Goal: Consume media (video, audio): Consume media (video, audio)

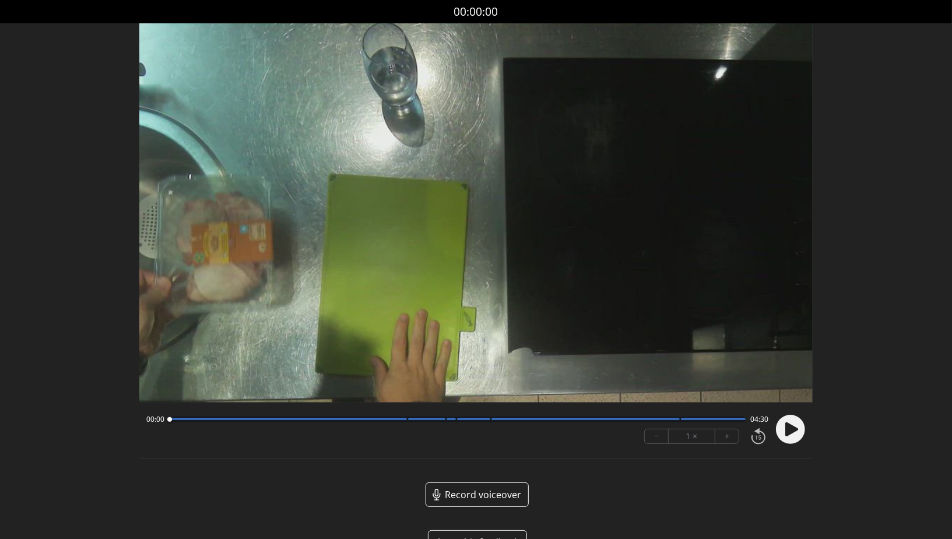
click at [793, 434] on circle at bounding box center [790, 429] width 29 height 29
click at [402, 420] on div at bounding box center [288, 419] width 238 height 2
click at [724, 441] on button "+" at bounding box center [727, 436] width 23 height 14
click at [670, 420] on div at bounding box center [457, 419] width 577 height 6
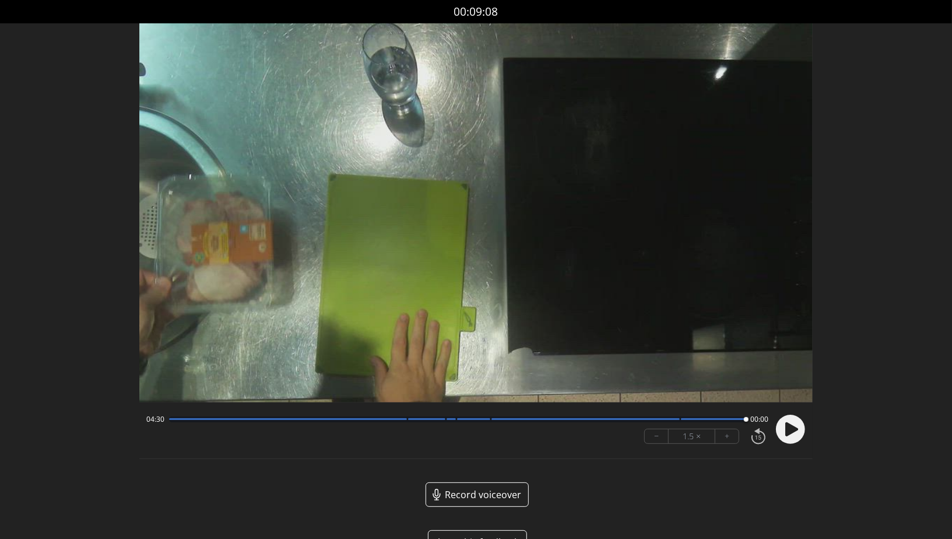
click at [164, 419] on div "04:30 00:00" at bounding box center [457, 419] width 622 height 9
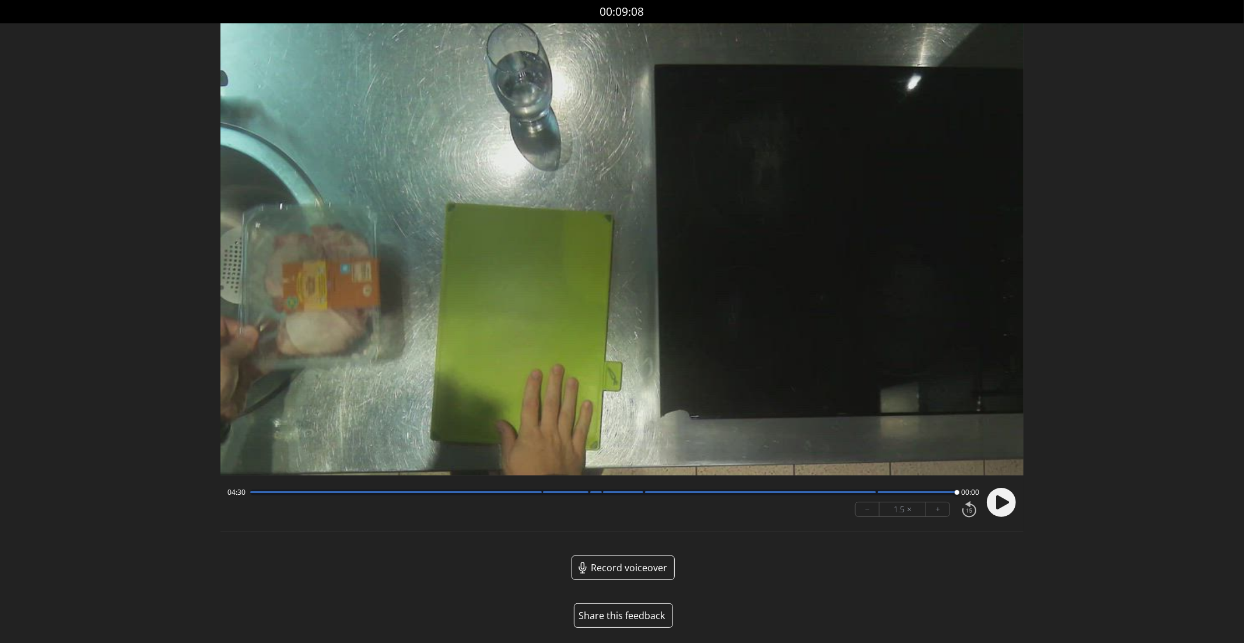
click at [254, 495] on div at bounding box center [603, 492] width 707 height 6
click at [952, 507] on circle at bounding box center [1001, 502] width 29 height 29
click at [249, 489] on div "00:12 04:17" at bounding box center [603, 492] width 752 height 9
click at [254, 497] on div "00:13 04:16" at bounding box center [603, 492] width 752 height 9
click at [257, 492] on div at bounding box center [396, 492] width 292 height 2
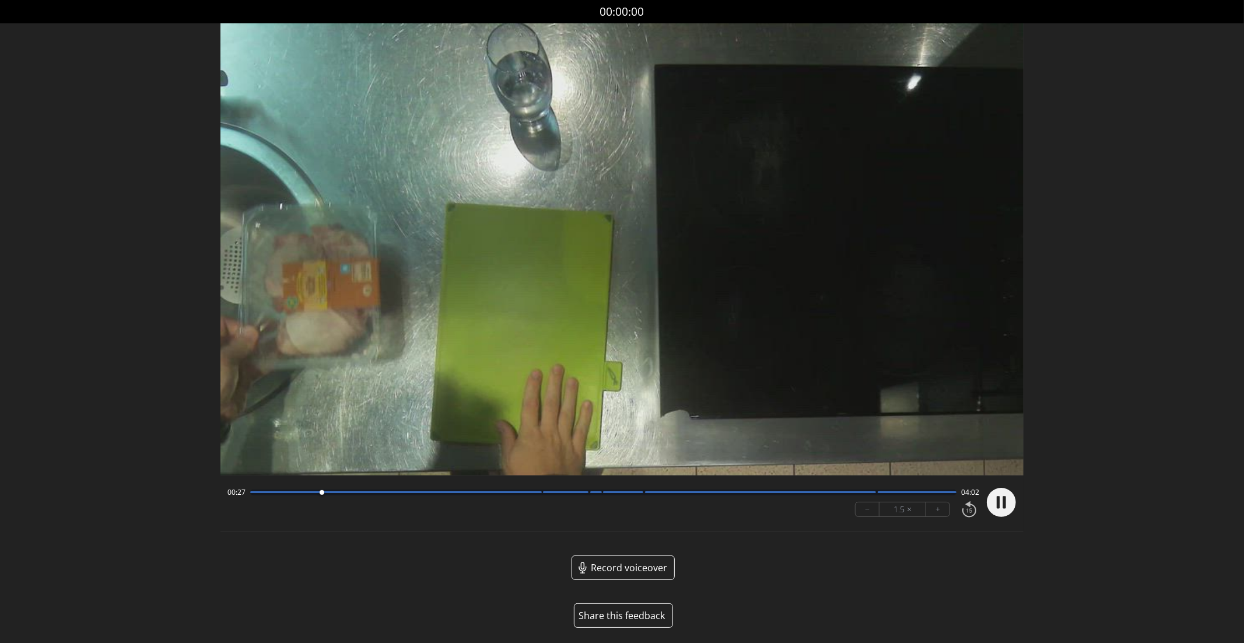
click at [532, 492] on div at bounding box center [396, 492] width 292 height 2
click at [516, 491] on div at bounding box center [603, 492] width 707 height 6
click at [875, 507] on button "−" at bounding box center [868, 509] width 24 height 14
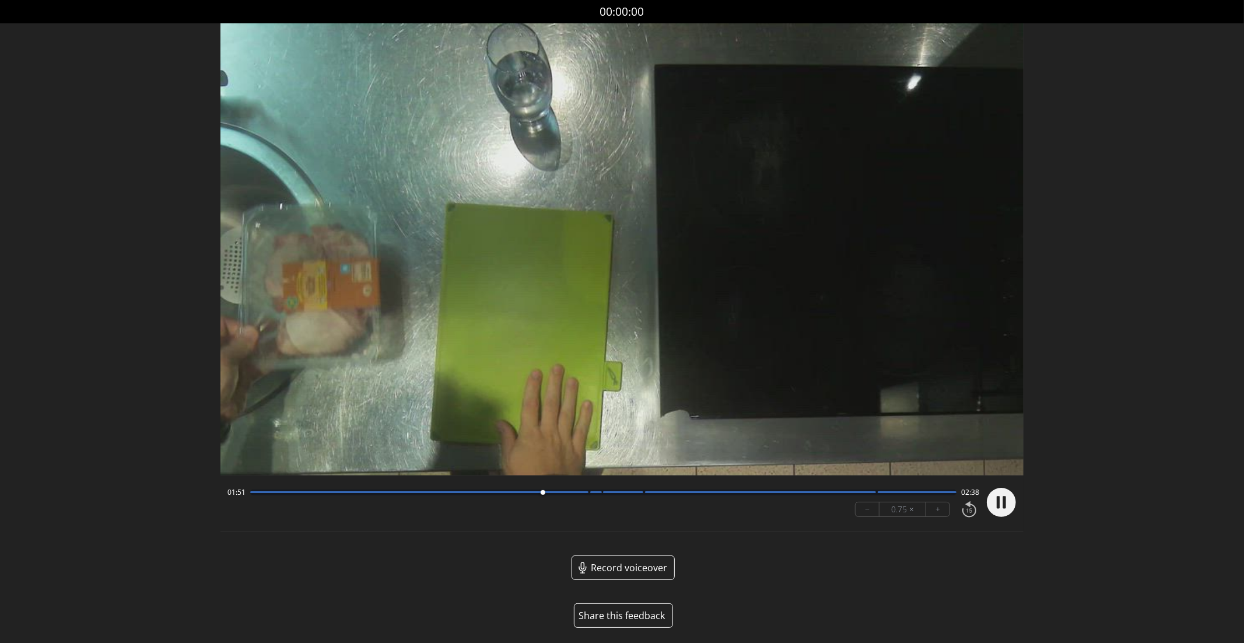
click at [943, 509] on button "+" at bounding box center [937, 509] width 23 height 14
click at [538, 492] on div at bounding box center [396, 492] width 292 height 2
click at [515, 492] on div at bounding box center [396, 492] width 292 height 2
click at [628, 495] on div at bounding box center [603, 492] width 707 height 6
click at [855, 496] on div "02:46 01:43" at bounding box center [603, 492] width 752 height 9
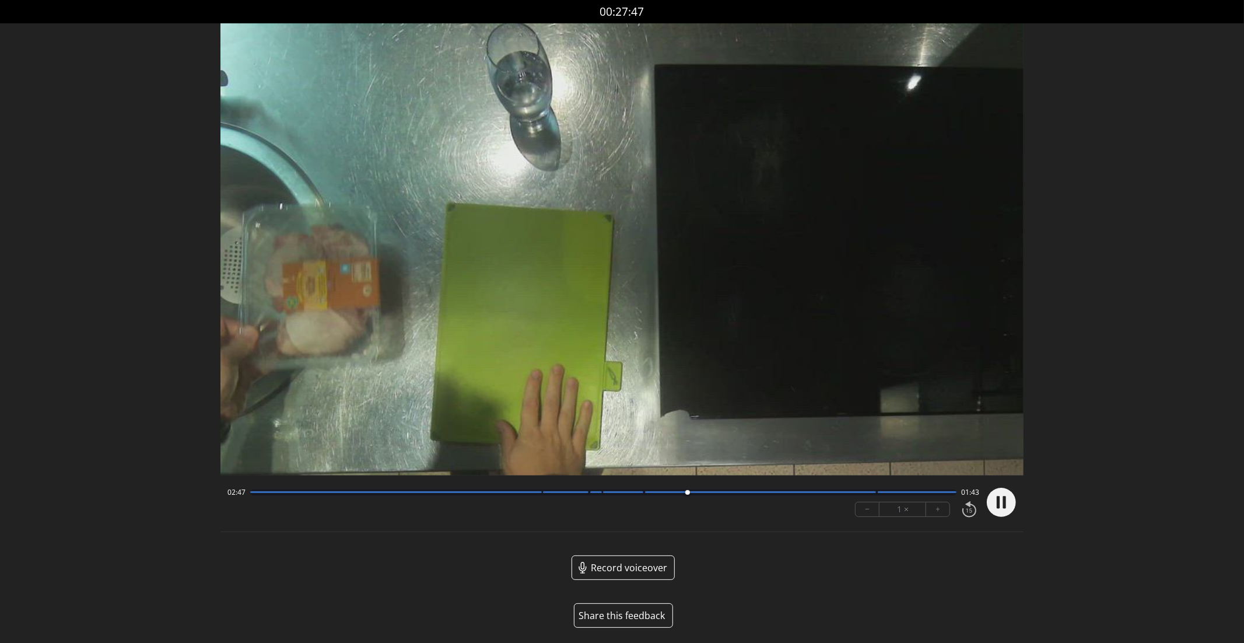
click at [851, 492] on div at bounding box center [761, 492] width 232 height 2
click at [637, 492] on div at bounding box center [623, 492] width 40 height 2
click at [537, 489] on div "02:27 02:02" at bounding box center [603, 492] width 752 height 9
click at [537, 495] on div at bounding box center [603, 492] width 707 height 6
click at [532, 492] on div at bounding box center [537, 493] width 16 height 16
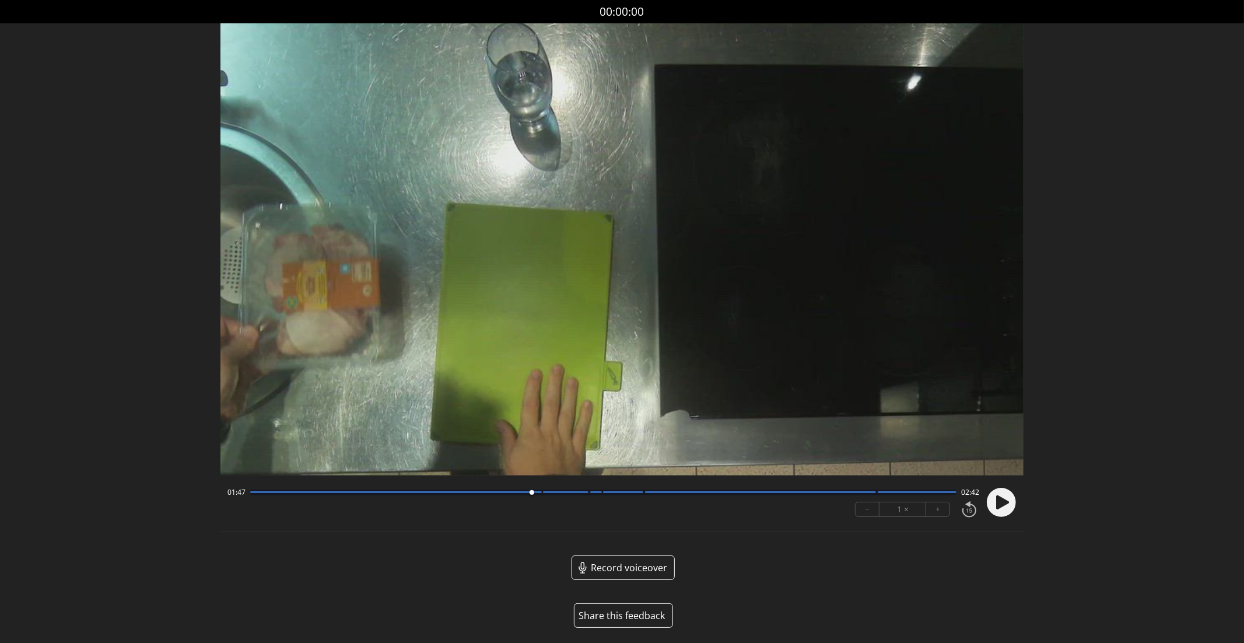
click at [952, 495] on circle at bounding box center [1001, 502] width 29 height 29
click at [952, 503] on circle at bounding box center [1001, 502] width 29 height 29
click at [871, 491] on div at bounding box center [761, 492] width 232 height 2
click at [952, 510] on circle at bounding box center [1001, 502] width 29 height 29
click at [952, 505] on icon at bounding box center [1004, 502] width 3 height 12
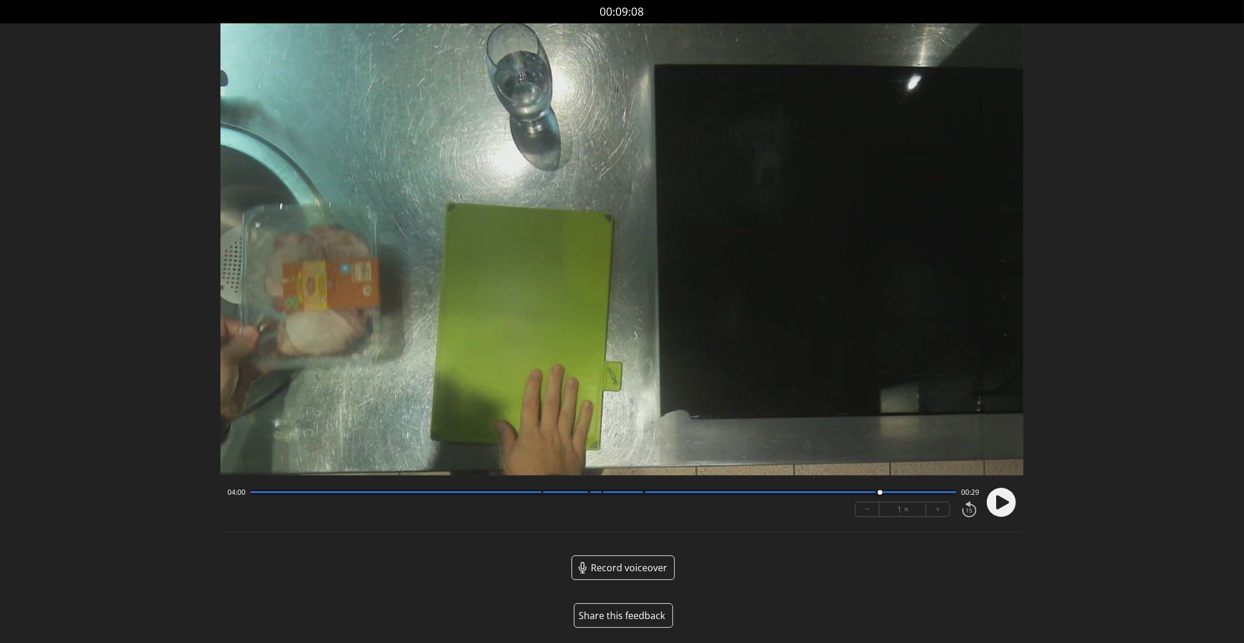
click at [595, 493] on div at bounding box center [596, 492] width 12 height 2
click at [600, 493] on div at bounding box center [595, 493] width 16 height 16
click at [644, 494] on div at bounding box center [603, 492] width 707 height 6
click at [597, 492] on div at bounding box center [596, 492] width 12 height 2
click at [642, 493] on div at bounding box center [623, 492] width 40 height 2
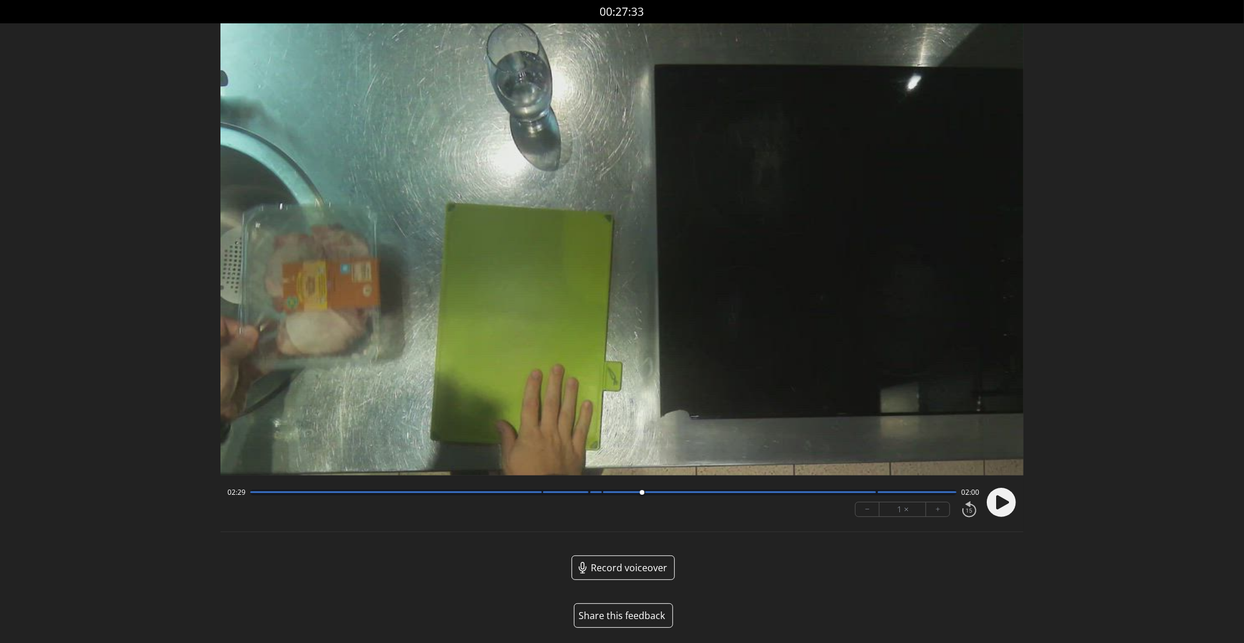
click at [597, 492] on div at bounding box center [596, 492] width 12 height 2
click at [609, 495] on div at bounding box center [603, 492] width 707 height 6
click at [644, 495] on div at bounding box center [603, 492] width 707 height 6
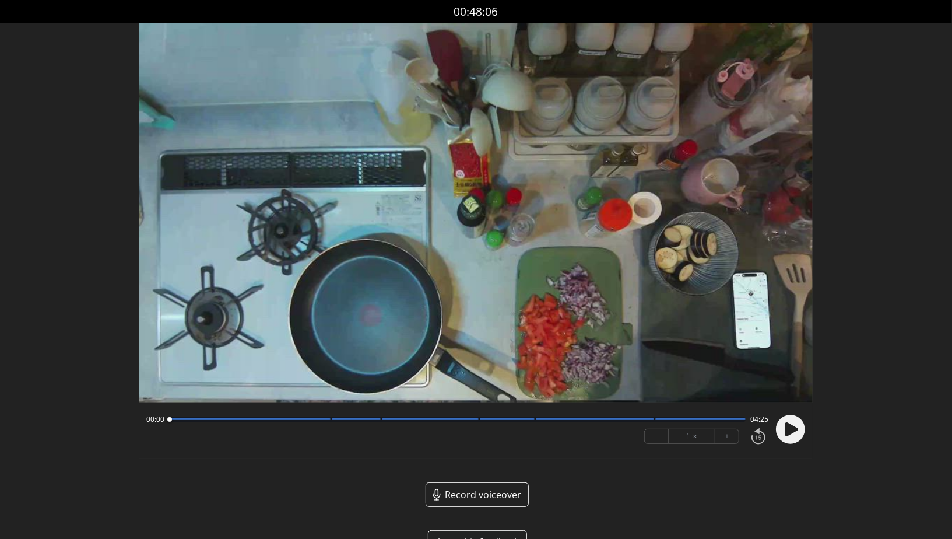
click at [786, 428] on icon at bounding box center [792, 429] width 13 height 14
click at [730, 440] on button "+" at bounding box center [727, 436] width 23 height 14
click at [782, 434] on circle at bounding box center [790, 429] width 29 height 29
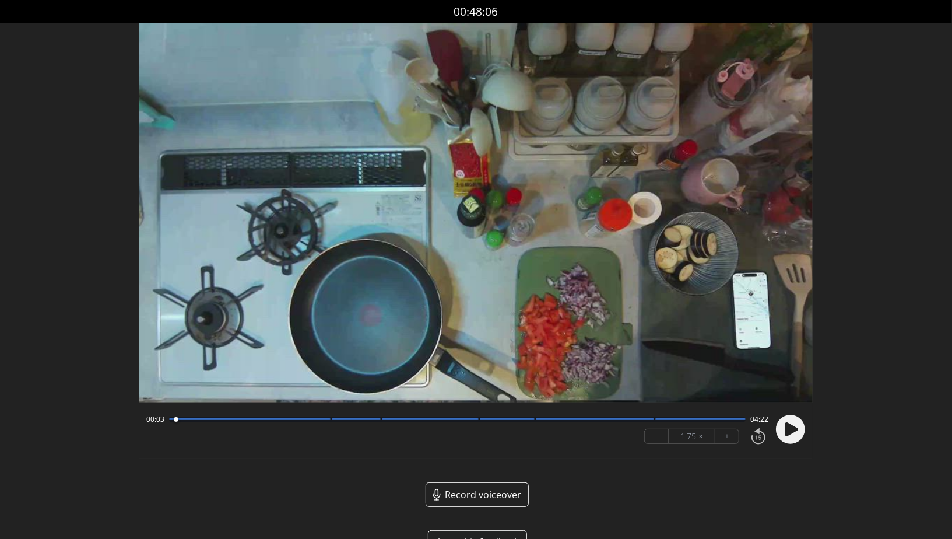
click at [779, 434] on circle at bounding box center [790, 429] width 29 height 29
click at [168, 422] on div "00:40 03:44" at bounding box center [457, 419] width 622 height 9
click at [170, 421] on div at bounding box center [457, 419] width 577 height 6
click at [226, 420] on div at bounding box center [250, 419] width 162 height 2
click at [257, 420] on div at bounding box center [457, 419] width 577 height 6
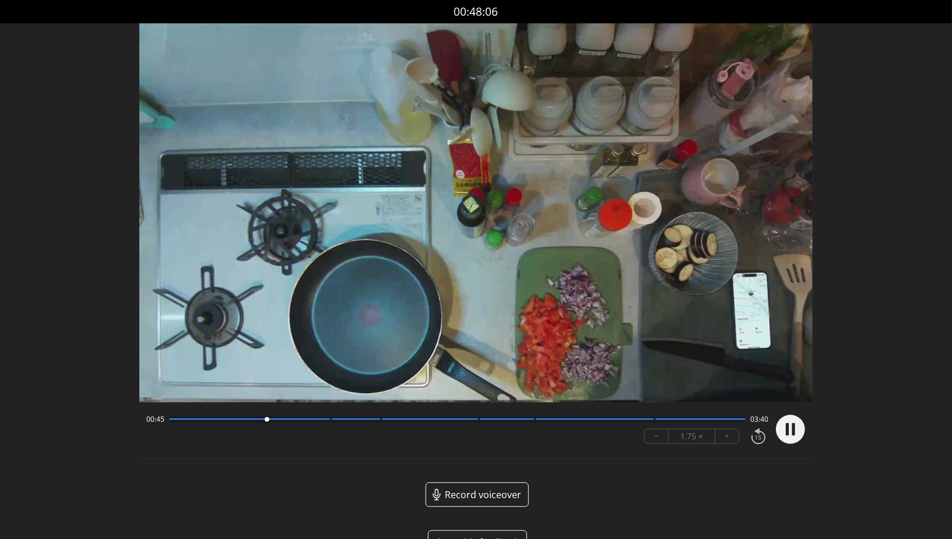
click at [807, 432] on div "00:45 03:40 − 1.75 × +" at bounding box center [476, 430] width 674 height 42
click at [793, 432] on icon at bounding box center [794, 429] width 3 height 12
click at [321, 420] on div at bounding box center [250, 419] width 162 height 2
click at [801, 433] on circle at bounding box center [790, 429] width 29 height 29
click at [376, 420] on div at bounding box center [457, 419] width 577 height 6
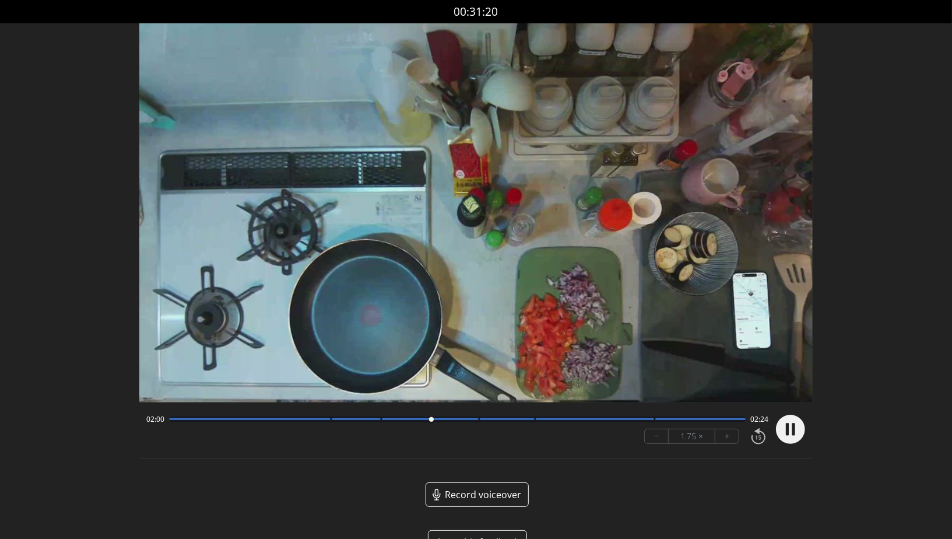
click at [472, 420] on div at bounding box center [430, 419] width 97 height 2
click at [798, 426] on circle at bounding box center [790, 429] width 29 height 29
click at [527, 422] on div "02:24 02:00" at bounding box center [457, 419] width 622 height 9
click at [530, 420] on div at bounding box center [507, 419] width 55 height 2
click at [654, 419] on div at bounding box center [457, 419] width 577 height 6
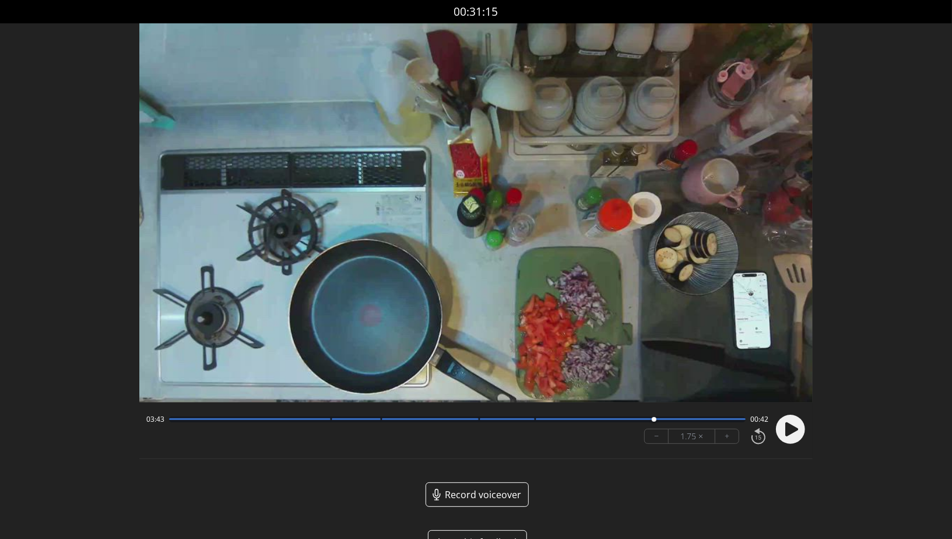
click at [540, 422] on div at bounding box center [457, 419] width 577 height 6
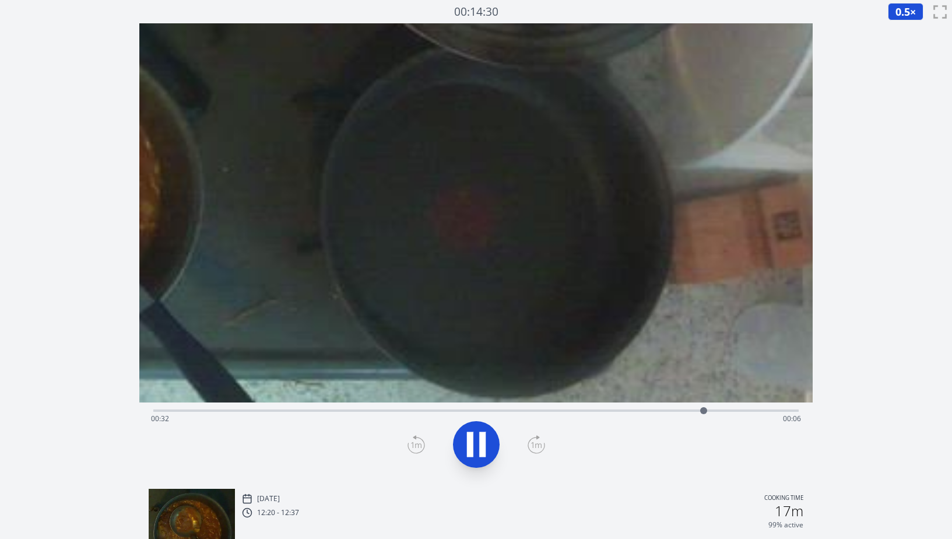
scroll to position [1, 0]
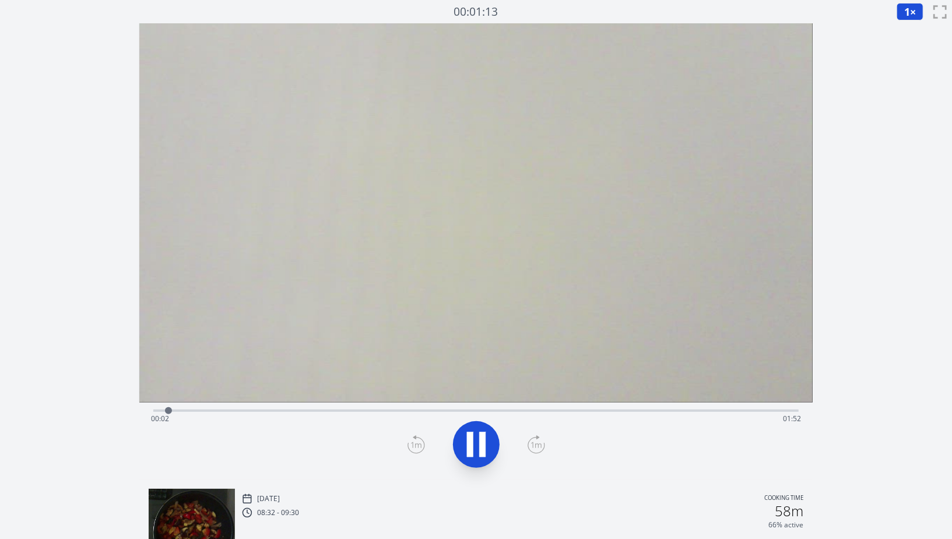
click at [210, 405] on div "Time elapsed: 00:02 Time remaining: 01:52" at bounding box center [476, 409] width 646 height 14
click at [240, 411] on div "Time elapsed: 00:10 Time remaining: 01:44" at bounding box center [476, 418] width 650 height 19
click at [265, 409] on div "Time elapsed: 00:15 Time remaining: 01:39" at bounding box center [476, 418] width 650 height 19
click at [222, 409] on div "Time elapsed: 00:20 Time remaining: 01:34" at bounding box center [476, 409] width 646 height 14
click at [276, 411] on div "Time elapsed: 00:12 Time remaining: 01:42" at bounding box center [476, 418] width 650 height 19
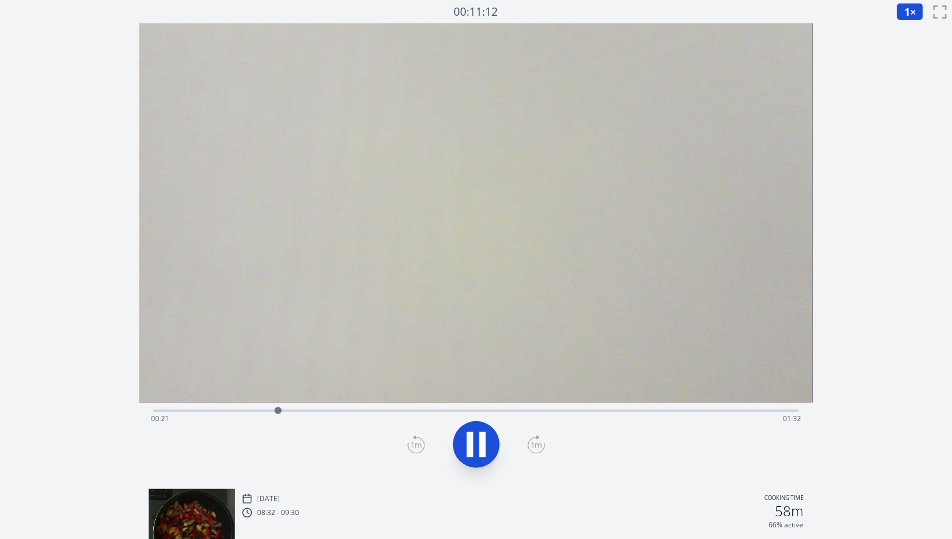
click at [303, 413] on div "Time elapsed: 00:21 Time remaining: 01:32" at bounding box center [476, 418] width 650 height 19
click at [331, 413] on div "Time elapsed: 00:26 Time remaining: 01:28" at bounding box center [476, 418] width 650 height 19
click at [291, 417] on div "Time elapsed: 00:32 Time remaining: 01:22" at bounding box center [476, 418] width 650 height 19
click at [458, 440] on button at bounding box center [476, 444] width 47 height 47
click at [273, 409] on div "Time elapsed: 00:26 Time remaining: 01:27" at bounding box center [476, 418] width 650 height 19
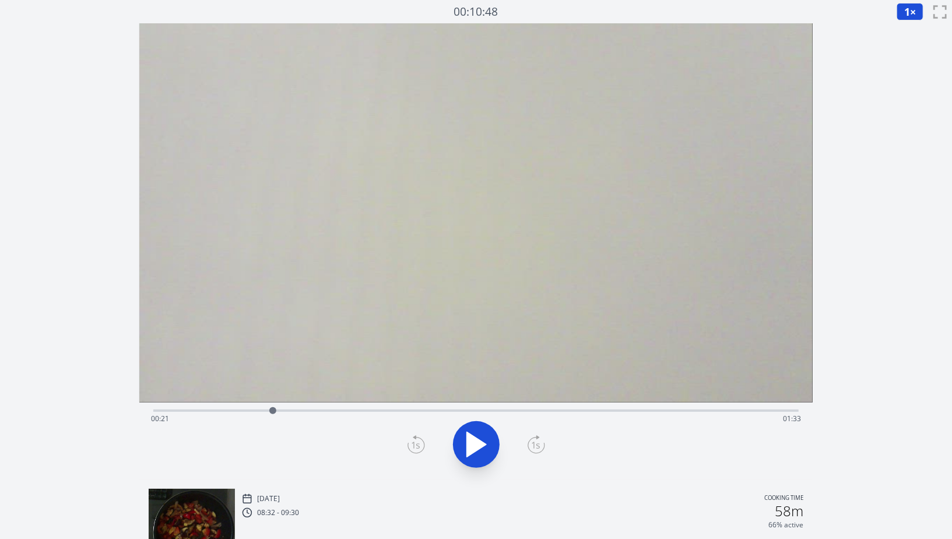
click at [283, 411] on div "Time elapsed: 00:21 Time remaining: 01:33" at bounding box center [476, 418] width 650 height 19
drag, startPoint x: 283, startPoint y: 411, endPoint x: 258, endPoint y: 410, distance: 25.1
click at [258, 411] on div at bounding box center [258, 410] width 7 height 7
click at [258, 410] on div at bounding box center [258, 410] width 7 height 7
click at [250, 410] on div at bounding box center [258, 410] width 17 height 17
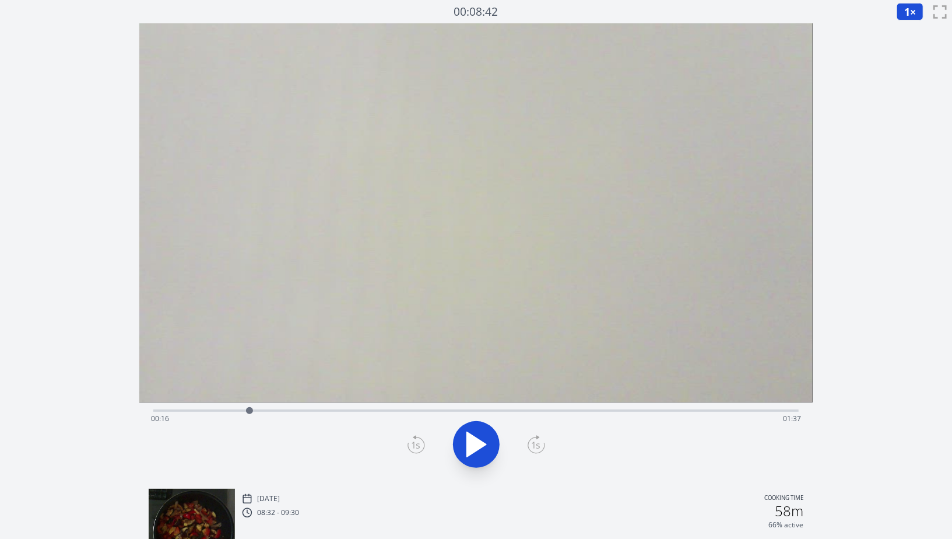
click at [479, 452] on icon at bounding box center [476, 444] width 33 height 33
click at [478, 450] on icon at bounding box center [476, 444] width 33 height 33
click at [418, 440] on icon at bounding box center [416, 444] width 17 height 19
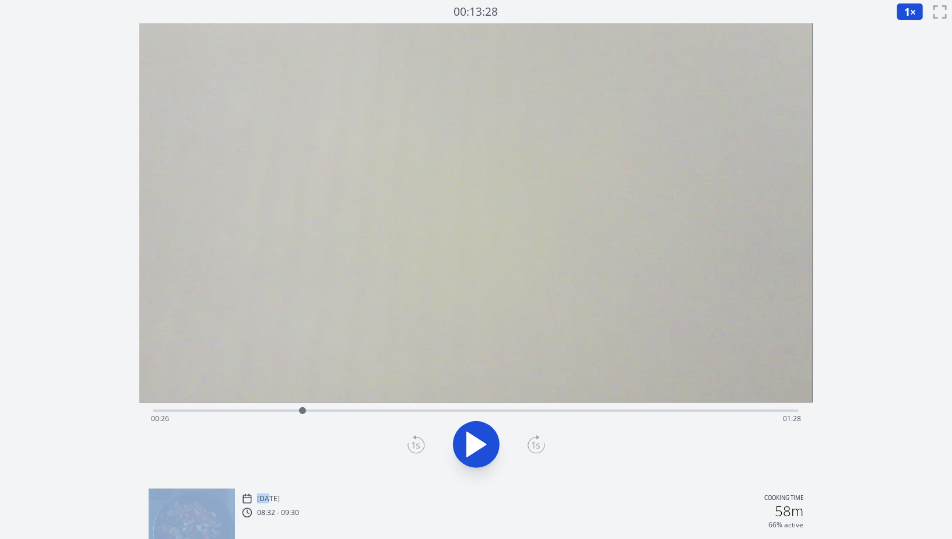
click at [418, 440] on icon at bounding box center [416, 444] width 17 height 19
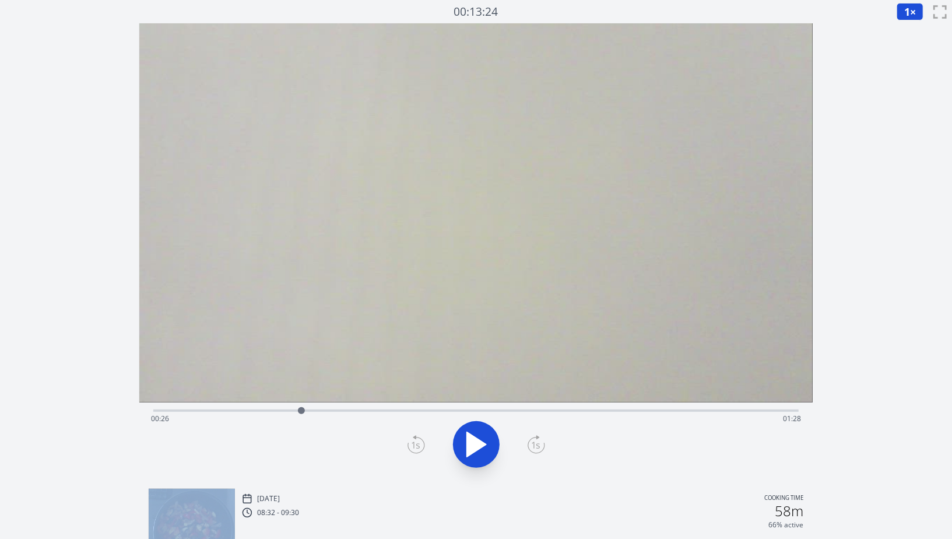
click at [418, 440] on icon at bounding box center [416, 444] width 17 height 19
click at [534, 441] on icon at bounding box center [536, 444] width 17 height 19
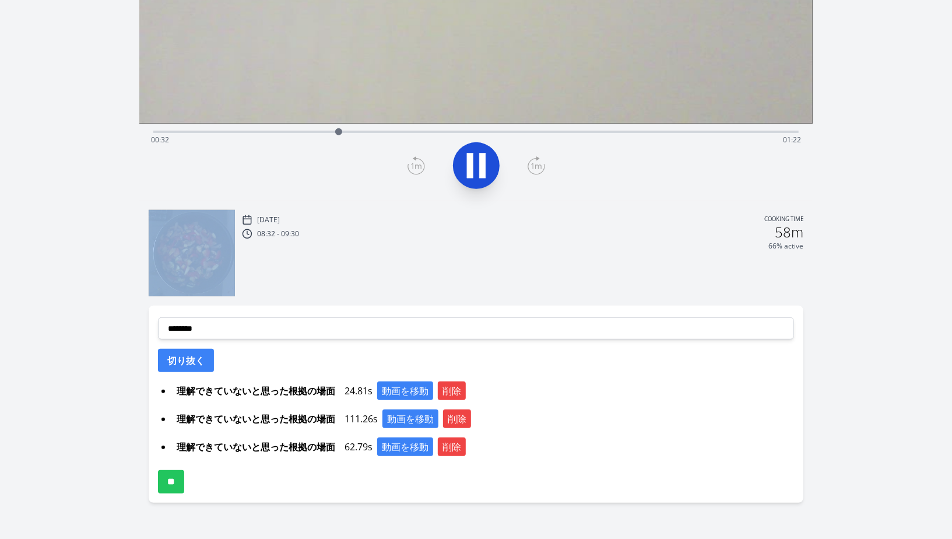
scroll to position [298, 0]
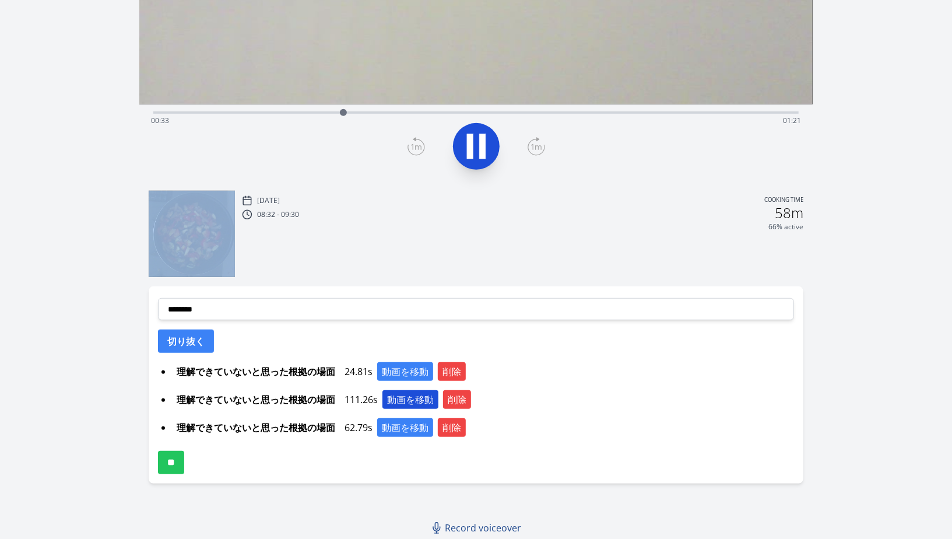
click at [412, 398] on button "動画を移動" at bounding box center [411, 399] width 56 height 19
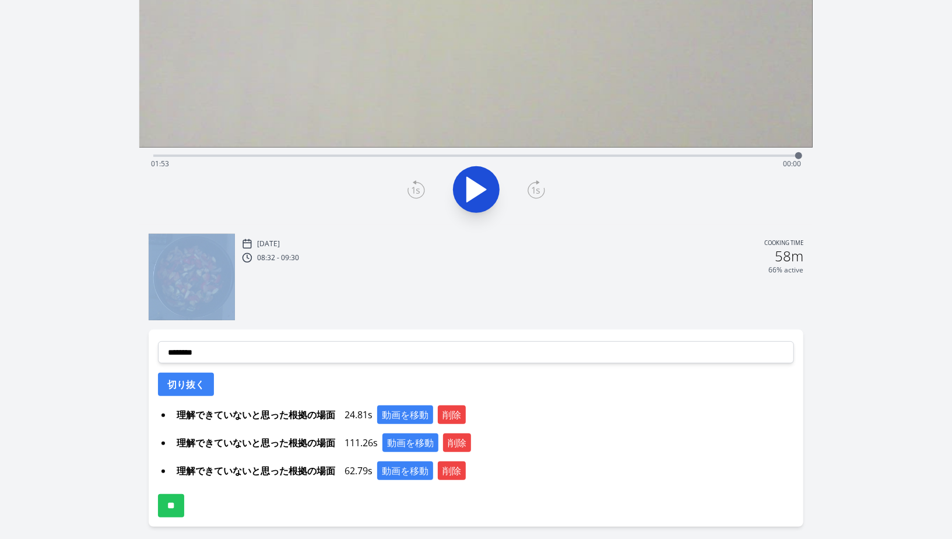
scroll to position [278, 0]
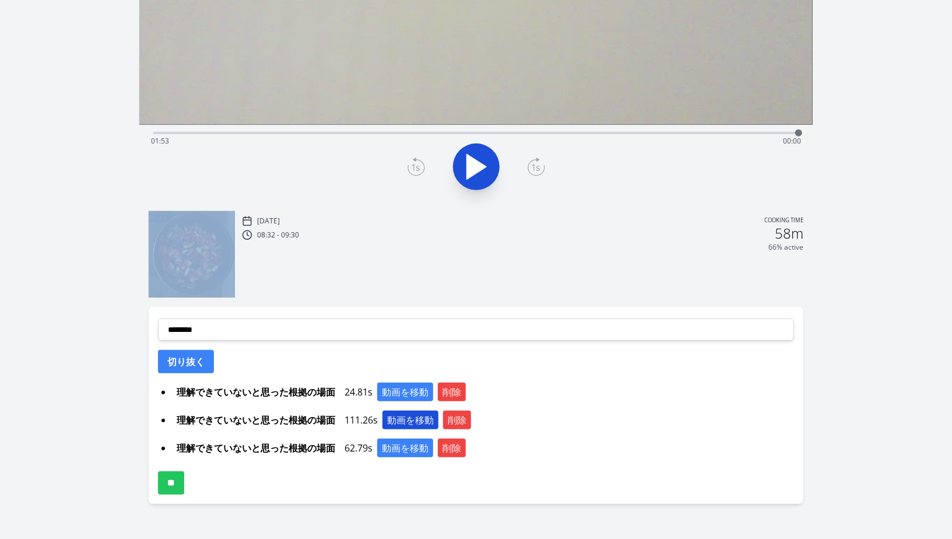
click at [408, 420] on button "動画を移動" at bounding box center [411, 420] width 56 height 19
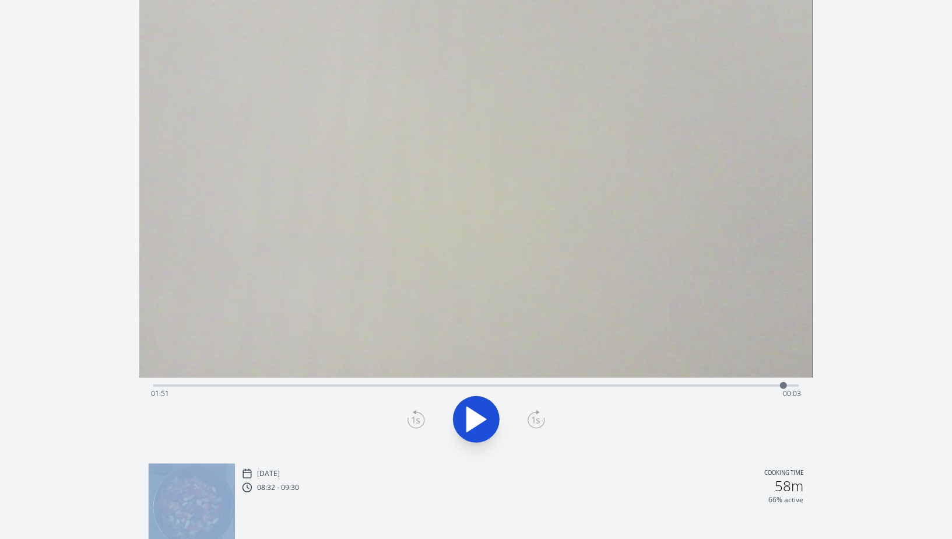
scroll to position [0, 0]
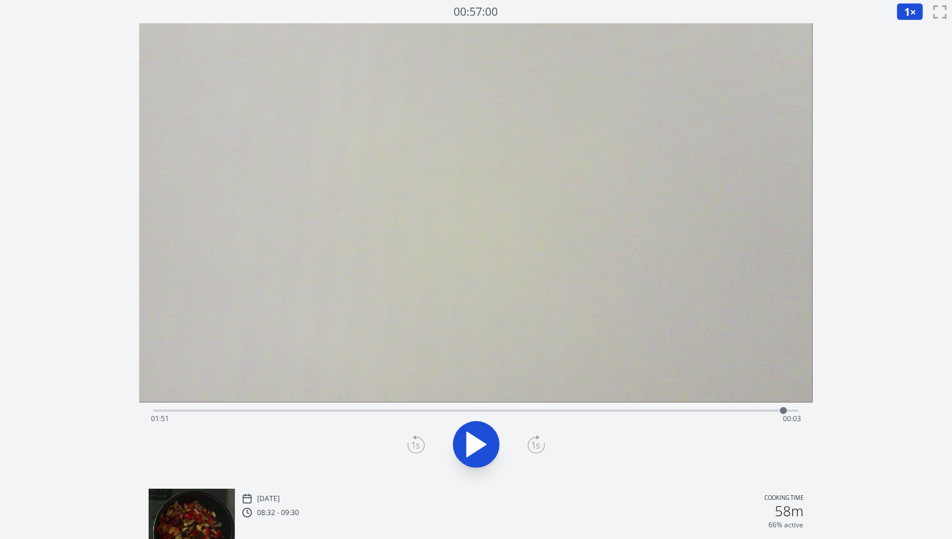
click at [705, 412] on div "Time elapsed: 01:51 Time remaining: 00:03" at bounding box center [476, 418] width 650 height 19
click at [591, 403] on div "Time elapsed: 01:37 Time remaining: 00:17" at bounding box center [476, 409] width 646 height 14
click at [573, 409] on div "Time elapsed: 01:17 Time remaining: 00:37" at bounding box center [476, 418] width 650 height 19
drag, startPoint x: 544, startPoint y: 409, endPoint x: 622, endPoint y: 412, distance: 78.8
click at [622, 412] on div "Time elapsed: 01:13 Time remaining: 00:40" at bounding box center [476, 409] width 646 height 14
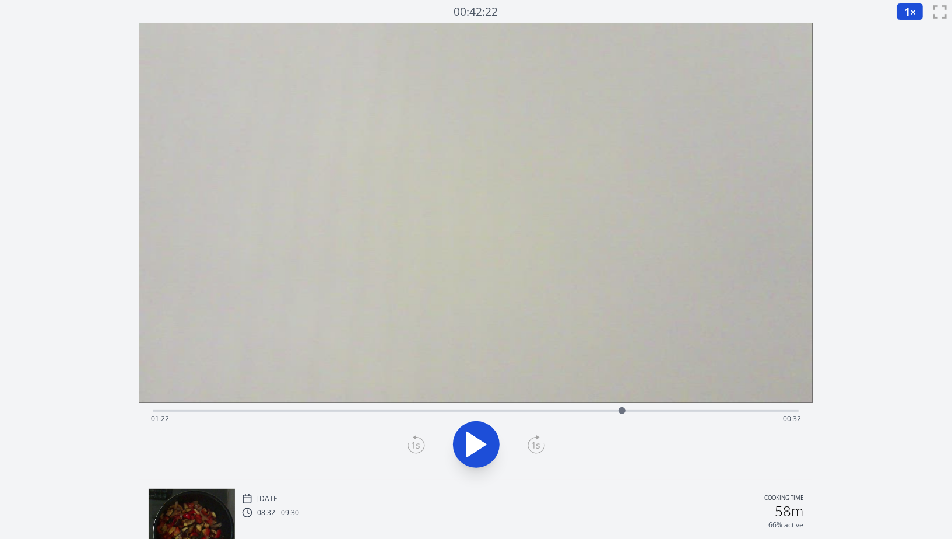
click at [622, 412] on div at bounding box center [622, 410] width 7 height 7
click at [474, 439] on icon at bounding box center [476, 444] width 19 height 24
click at [670, 413] on div "Time elapsed: 01:23 Time remaining: 00:30" at bounding box center [476, 418] width 650 height 19
drag, startPoint x: 653, startPoint y: 412, endPoint x: 719, endPoint y: 415, distance: 66.0
click at [719, 415] on div "Time elapsed: 01:33 Time remaining: 00:21" at bounding box center [476, 418] width 650 height 19
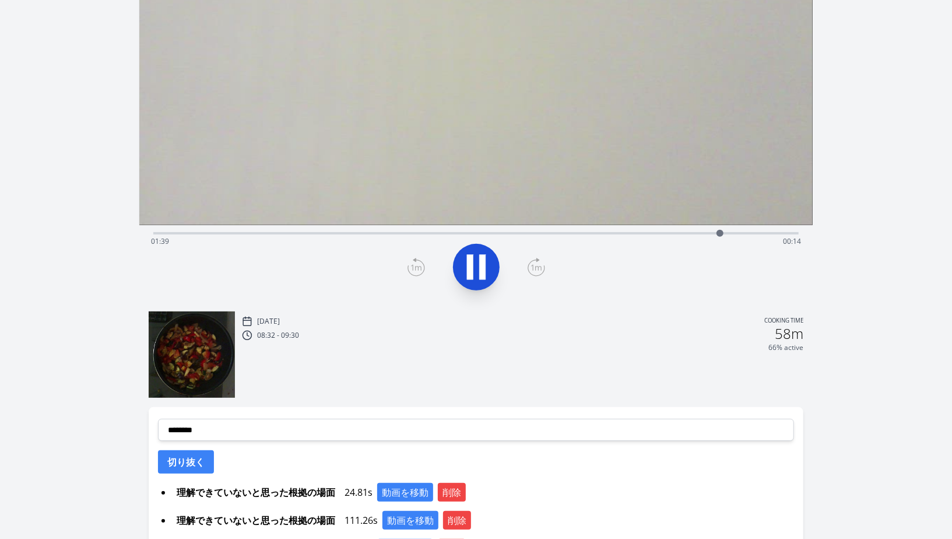
scroll to position [298, 0]
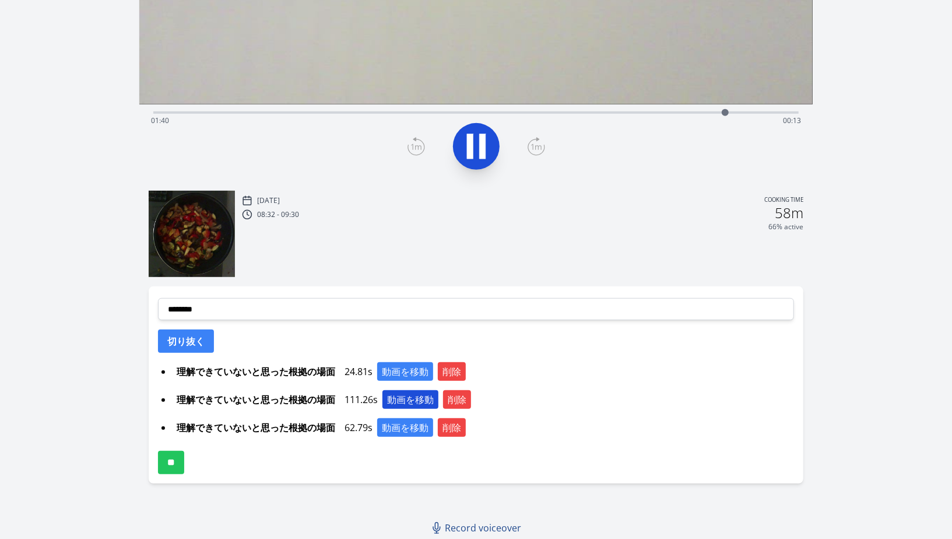
click at [413, 407] on button "動画を移動" at bounding box center [411, 399] width 56 height 19
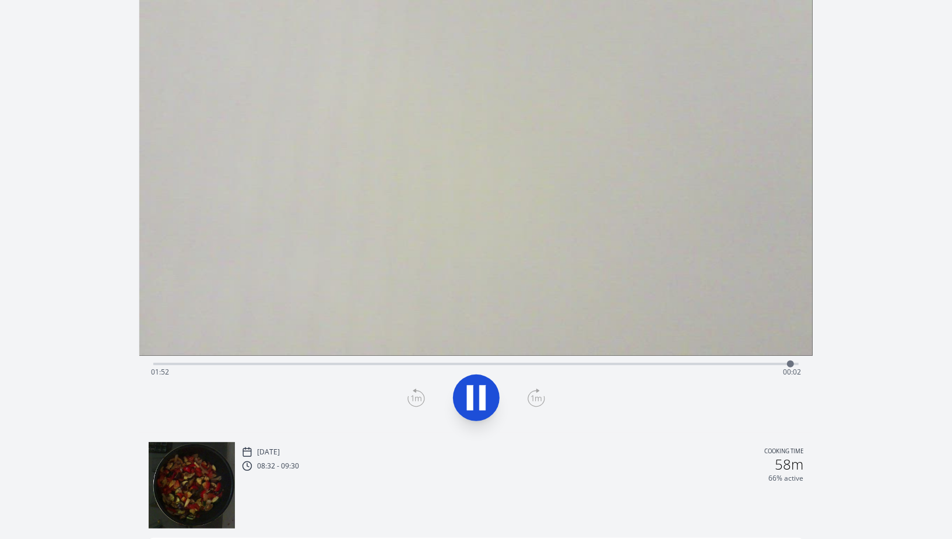
scroll to position [15, 0]
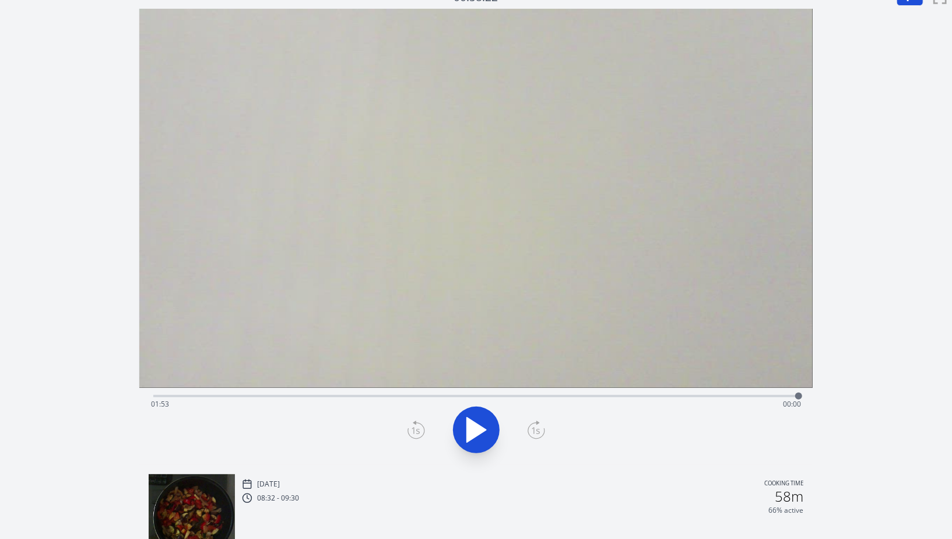
click at [756, 396] on div "Time elapsed: 01:53 Time remaining: 00:00" at bounding box center [476, 404] width 650 height 19
drag, startPoint x: 784, startPoint y: 396, endPoint x: 822, endPoint y: 396, distance: 38.5
click at [822, 396] on div "Discard Recording? You will not be able to recover this once discarded. Cancel …" at bounding box center [476, 403] width 952 height 837
click at [790, 396] on div "Time elapsed: 01:46 Time remaining: 00:08" at bounding box center [476, 404] width 650 height 19
drag, startPoint x: 785, startPoint y: 396, endPoint x: 791, endPoint y: 401, distance: 7.5
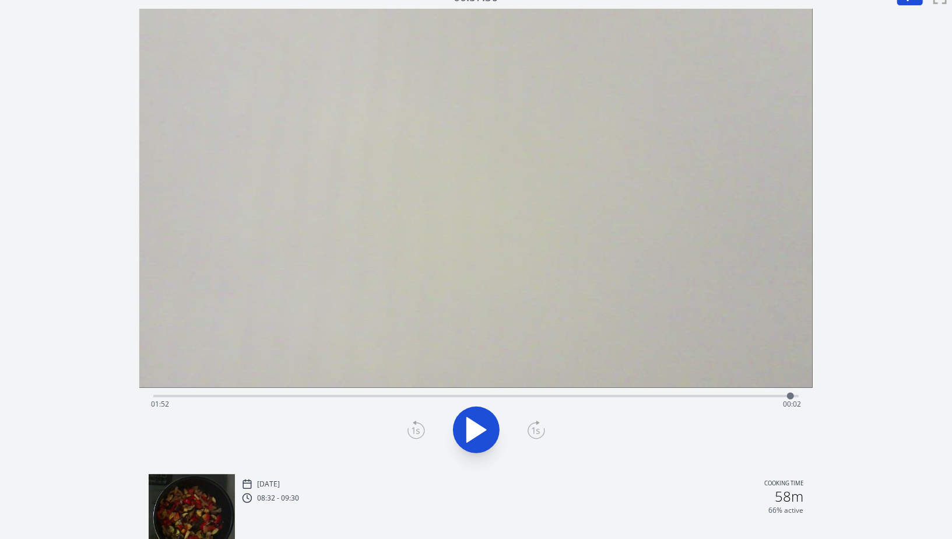
click at [791, 401] on div at bounding box center [790, 395] width 17 height 17
drag, startPoint x: 790, startPoint y: 397, endPoint x: 598, endPoint y: 405, distance: 191.5
click at [598, 397] on div "Time elapsed: 01:18 Time remaining: 00:36" at bounding box center [476, 396] width 646 height 2
drag, startPoint x: 735, startPoint y: 398, endPoint x: 814, endPoint y: 398, distance: 79.3
click at [814, 398] on div "Discard Recording? You will not be able to recover this once discarded. Cancel …" at bounding box center [476, 403] width 952 height 837
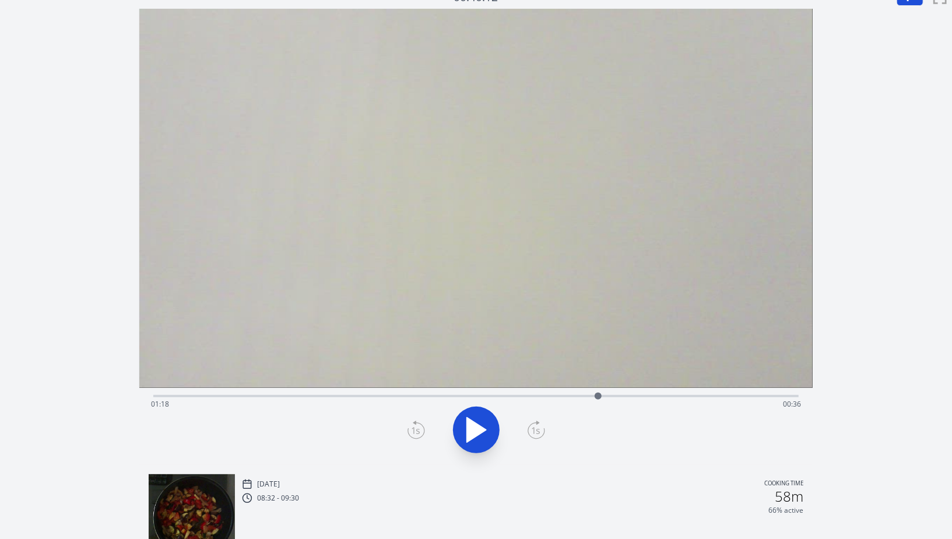
click at [779, 397] on div "Time elapsed: 01:18 Time remaining: 00:36" at bounding box center [476, 404] width 650 height 19
drag, startPoint x: 782, startPoint y: 395, endPoint x: 790, endPoint y: 399, distance: 8.9
click at [790, 399] on div at bounding box center [790, 396] width 7 height 7
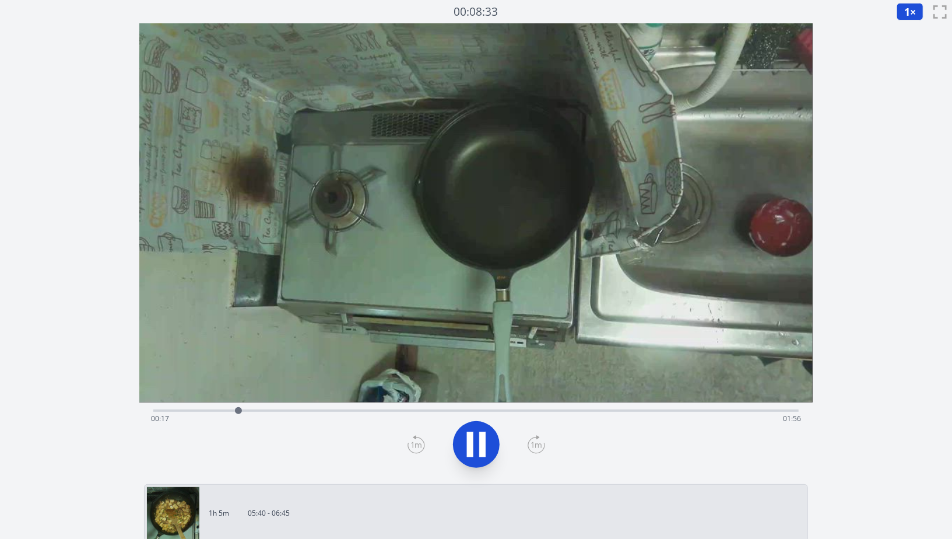
drag, startPoint x: 330, startPoint y: 413, endPoint x: 424, endPoint y: 406, distance: 94.2
click at [423, 406] on div "Time elapsed: 00:17 Time remaining: 01:56" at bounding box center [476, 409] width 646 height 14
click at [409, 406] on div "Time elapsed: 00:55 Time remaining: 01:18" at bounding box center [476, 409] width 646 height 14
drag, startPoint x: 421, startPoint y: 406, endPoint x: 356, endPoint y: 409, distance: 65.4
click at [356, 409] on div "Time elapsed: 00:53 Time remaining: 01:20" at bounding box center [476, 409] width 646 height 14
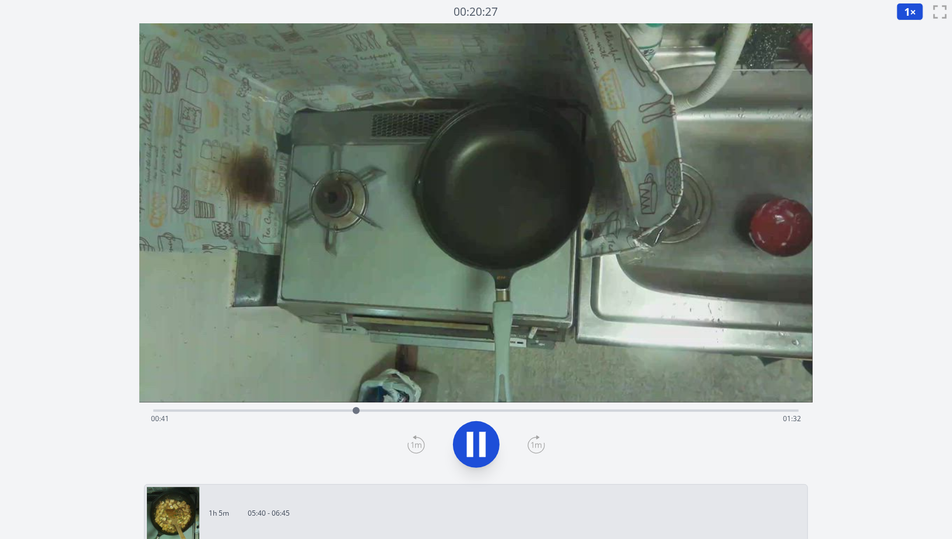
click at [356, 409] on div at bounding box center [356, 410] width 7 height 7
click at [339, 413] on div "Time elapsed: 00:42 Time remaining: 01:32" at bounding box center [476, 418] width 650 height 19
click at [324, 413] on div "Time elapsed: 00:38 Time remaining: 01:35" at bounding box center [476, 418] width 650 height 19
click at [317, 413] on div at bounding box center [325, 410] width 17 height 17
click at [306, 413] on div "Time elapsed: 00:33 Time remaining: 01:40" at bounding box center [476, 418] width 650 height 19
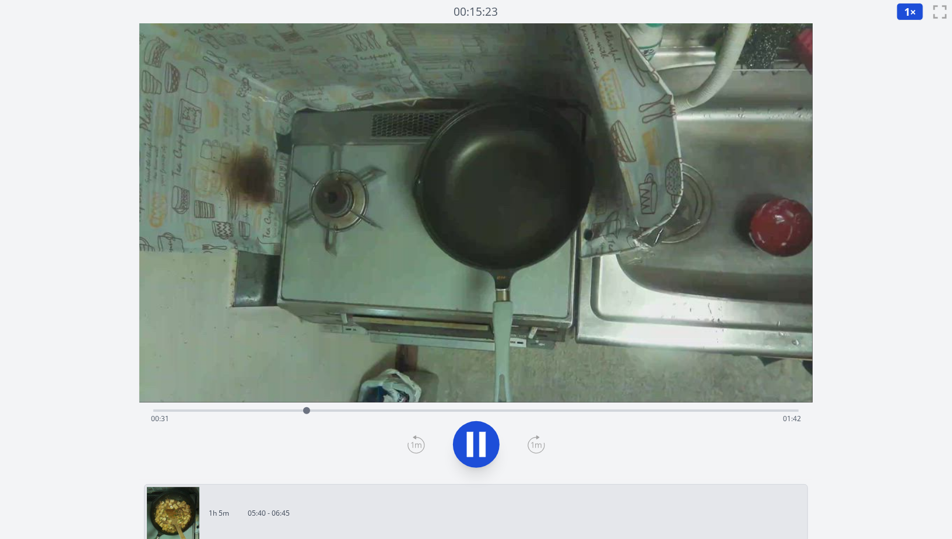
click at [293, 412] on div "Time elapsed: 00:31 Time remaining: 01:42" at bounding box center [476, 418] width 650 height 19
click at [281, 411] on div "Time elapsed: 00:28 Time remaining: 01:45" at bounding box center [476, 418] width 650 height 19
click at [271, 408] on div "Time elapsed: 00:26 Time remaining: 01:47" at bounding box center [476, 409] width 646 height 14
click at [246, 411] on div "Time elapsed: 00:24 Time remaining: 01:49" at bounding box center [476, 418] width 650 height 19
click at [487, 441] on icon at bounding box center [476, 444] width 33 height 33
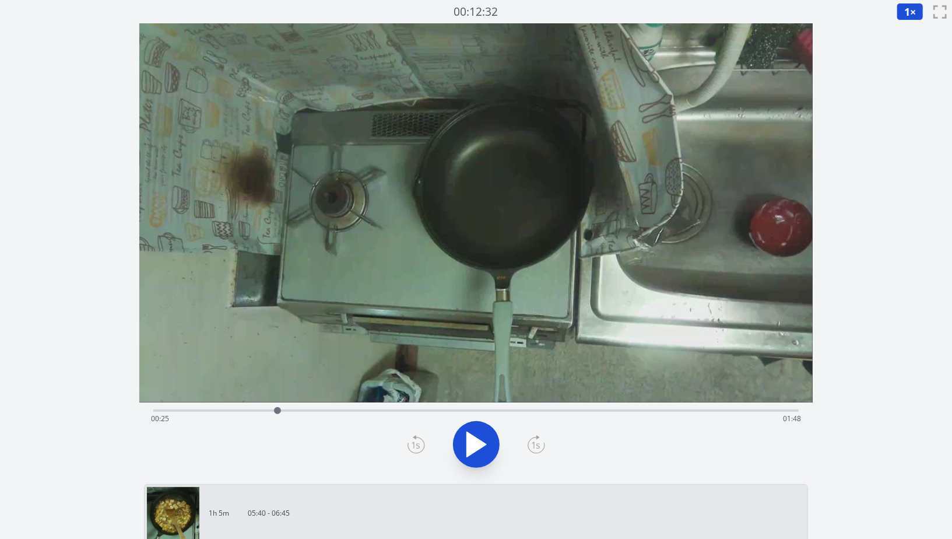
click at [487, 441] on icon at bounding box center [476, 444] width 33 height 33
click at [570, 411] on div "Time elapsed: 01:22 Time remaining: 00:51" at bounding box center [476, 418] width 650 height 19
click at [608, 410] on div "Time elapsed: 01:26 Time remaining: 00:47" at bounding box center [476, 418] width 650 height 19
click at [683, 408] on div "Time elapsed: 01:34 Time remaining: 00:40" at bounding box center [476, 409] width 646 height 14
click at [481, 436] on icon at bounding box center [482, 444] width 6 height 25
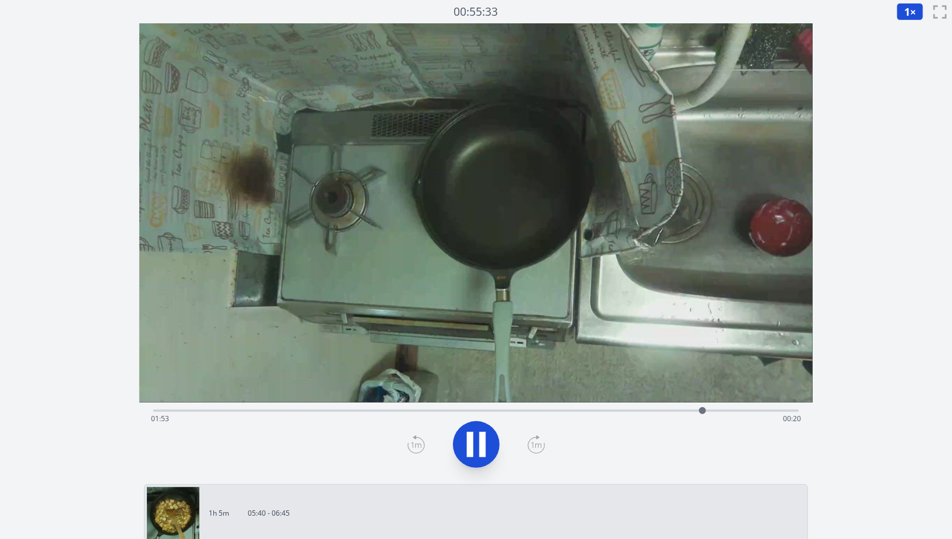
click at [622, 411] on div "Time elapsed: 01:53 Time remaining: 00:20" at bounding box center [476, 418] width 650 height 19
click at [558, 411] on div "Time elapsed: 01:36 Time remaining: 00:37" at bounding box center [476, 418] width 650 height 19
click at [505, 409] on div "Time elapsed: 01:23 Time remaining: 00:50" at bounding box center [476, 418] width 650 height 19
click at [474, 413] on div "Time elapsed: 01:13 Time remaining: 01:01" at bounding box center [476, 418] width 650 height 19
click at [441, 409] on div "Time elapsed: 01:06 Time remaining: 01:07" at bounding box center [476, 418] width 650 height 19
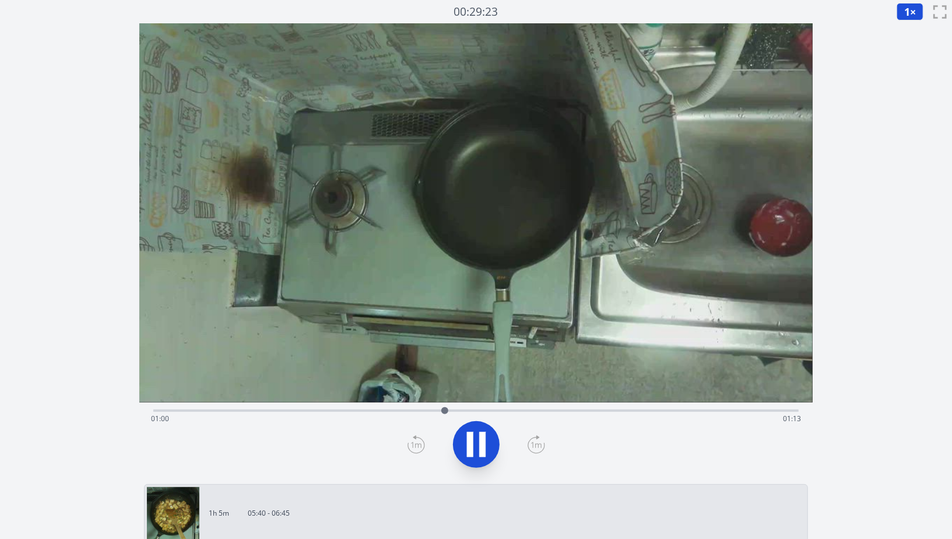
click at [493, 409] on div "Time elapsed: 01:00 Time remaining: 01:13" at bounding box center [476, 418] width 650 height 19
click at [479, 411] on div "Time elapsed: 01:10 Time remaining: 01:03" at bounding box center [476, 418] width 650 height 19
click at [415, 412] on div "Time elapsed: 01:11 Time remaining: 01:02" at bounding box center [476, 418] width 650 height 19
click at [391, 411] on div "Time elapsed: 00:54 Time remaining: 01:19" at bounding box center [476, 418] width 650 height 19
click at [456, 417] on div "Time elapsed: 00:51 Time remaining: 01:23" at bounding box center [476, 418] width 650 height 19
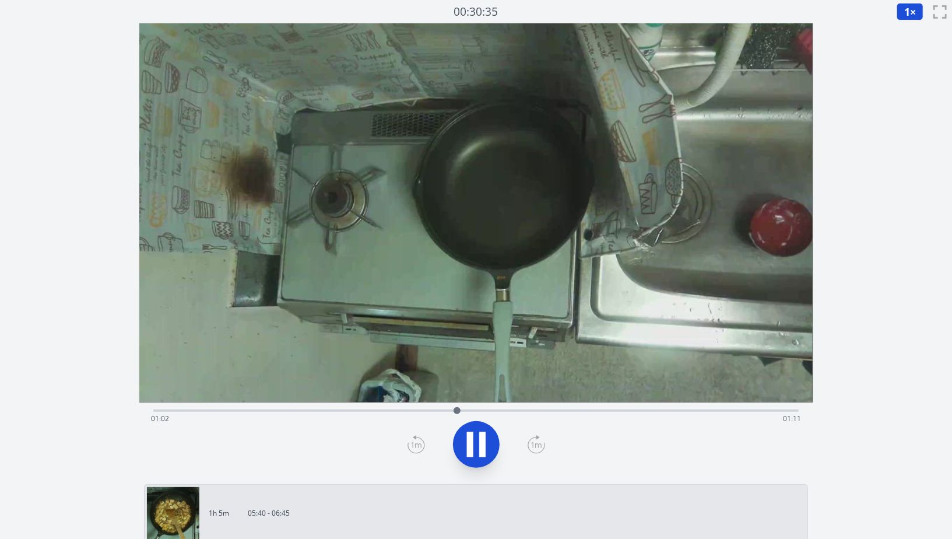
click at [473, 410] on div "Time elapsed: 01:02 Time remaining: 01:11" at bounding box center [476, 418] width 650 height 19
click at [502, 410] on div "Time elapsed: 01:06 Time remaining: 01:07" at bounding box center [476, 418] width 650 height 19
click at [478, 447] on icon at bounding box center [476, 444] width 33 height 33
click at [508, 411] on div at bounding box center [510, 410] width 7 height 7
drag, startPoint x: 504, startPoint y: 411, endPoint x: 499, endPoint y: 412, distance: 6.1
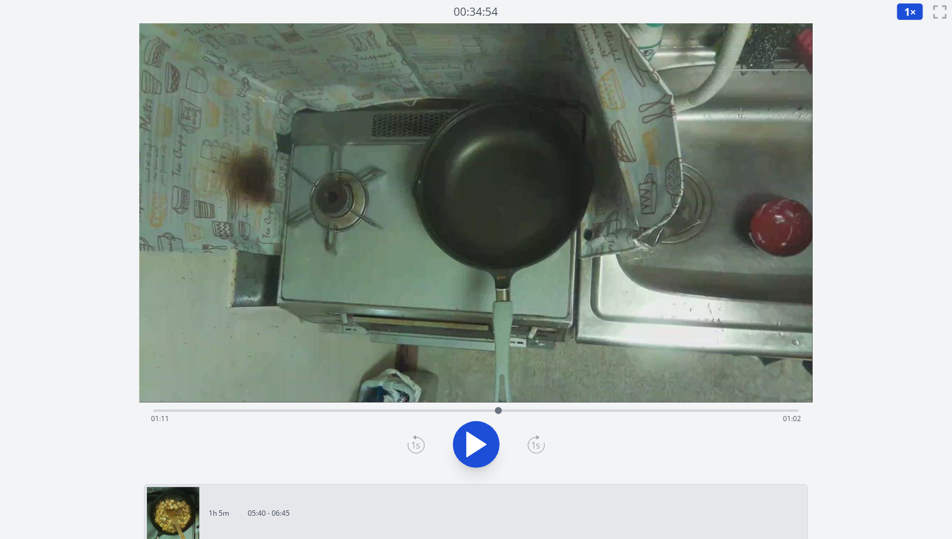
click at [499, 412] on div at bounding box center [498, 410] width 7 height 7
click at [485, 443] on icon at bounding box center [476, 444] width 33 height 33
click at [485, 443] on icon at bounding box center [482, 444] width 6 height 25
click at [544, 445] on icon at bounding box center [536, 444] width 17 height 19
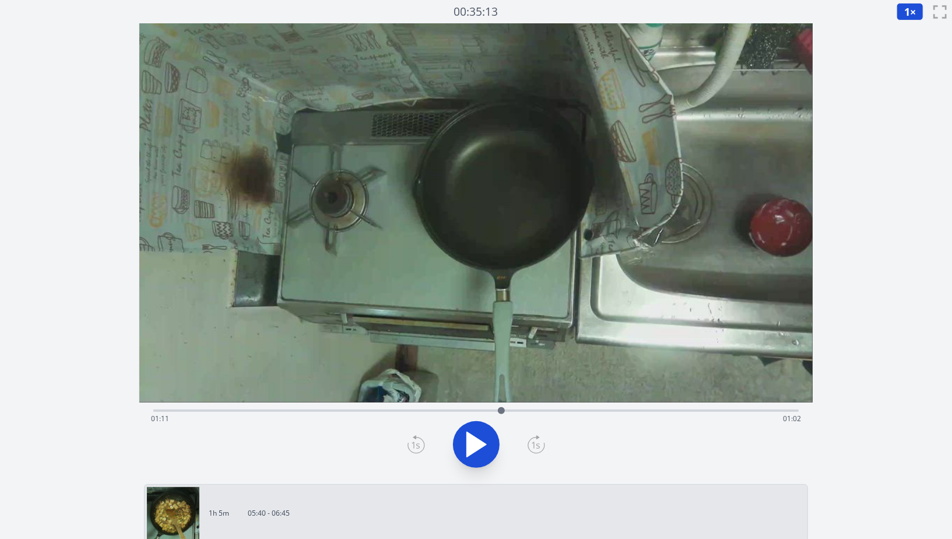
click at [544, 445] on icon at bounding box center [536, 444] width 17 height 19
click at [426, 443] on div at bounding box center [476, 444] width 660 height 56
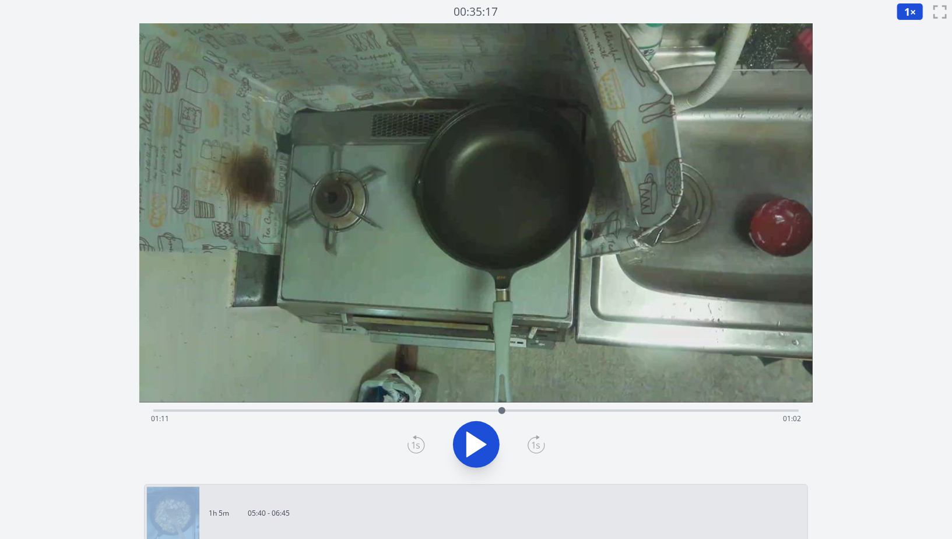
click at [379, 441] on div at bounding box center [476, 444] width 660 height 56
click at [415, 447] on icon at bounding box center [416, 444] width 17 height 19
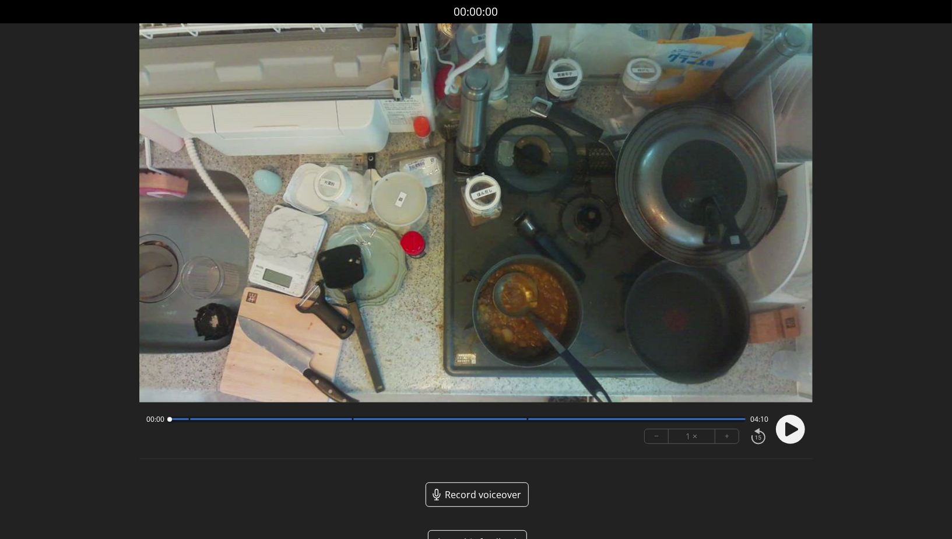
click at [185, 420] on div at bounding box center [457, 419] width 577 height 6
click at [191, 422] on div at bounding box center [186, 420] width 16 height 16
click at [202, 419] on div at bounding box center [200, 419] width 5 height 5
click at [208, 419] on div at bounding box center [203, 420] width 16 height 16
click at [363, 421] on div at bounding box center [457, 419] width 577 height 6
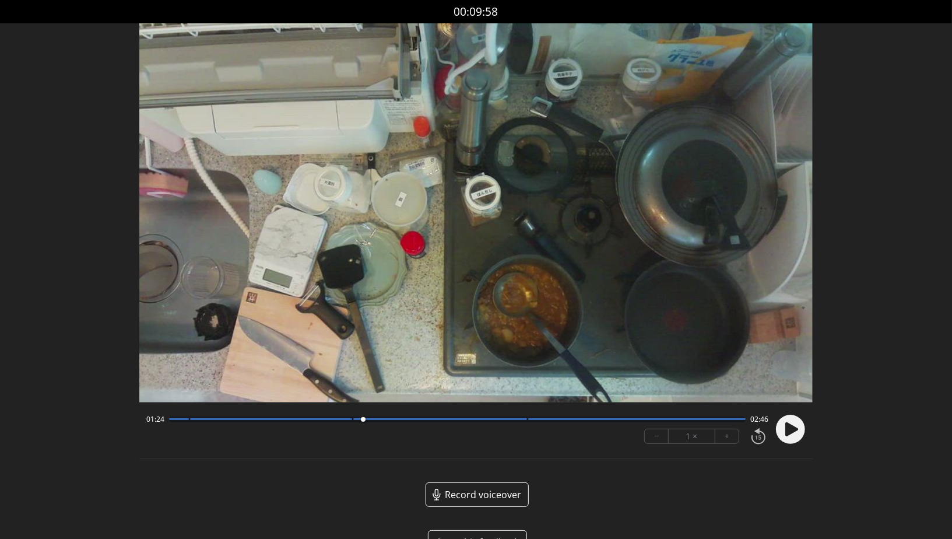
click at [551, 418] on div at bounding box center [637, 419] width 218 height 2
